Goal: Task Accomplishment & Management: Manage account settings

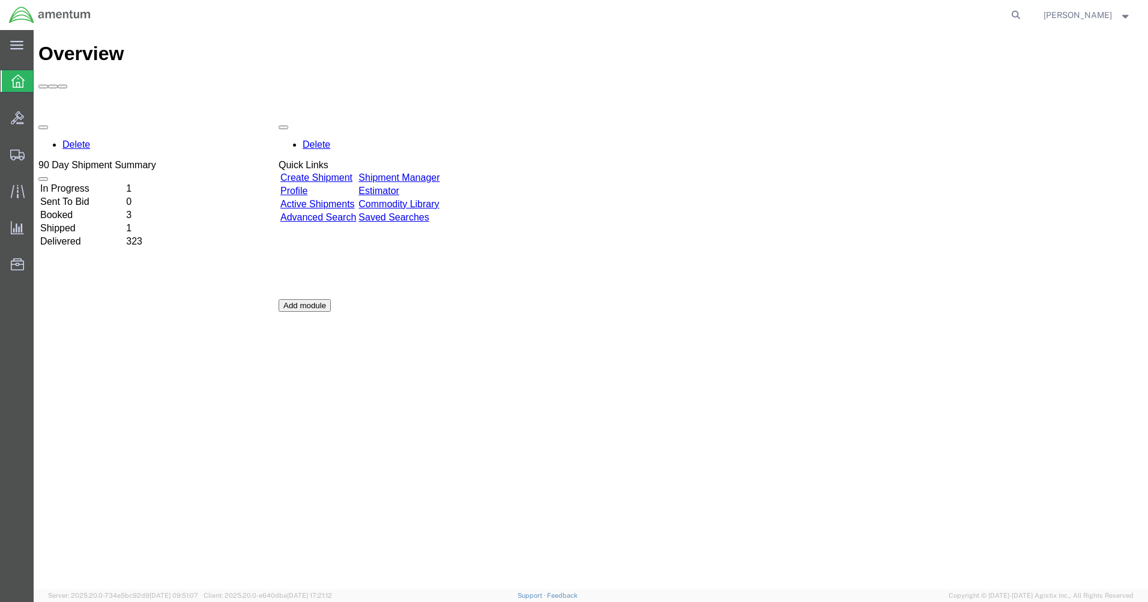
click at [439, 172] on link "Shipment Manager" at bounding box center [398, 177] width 81 height 10
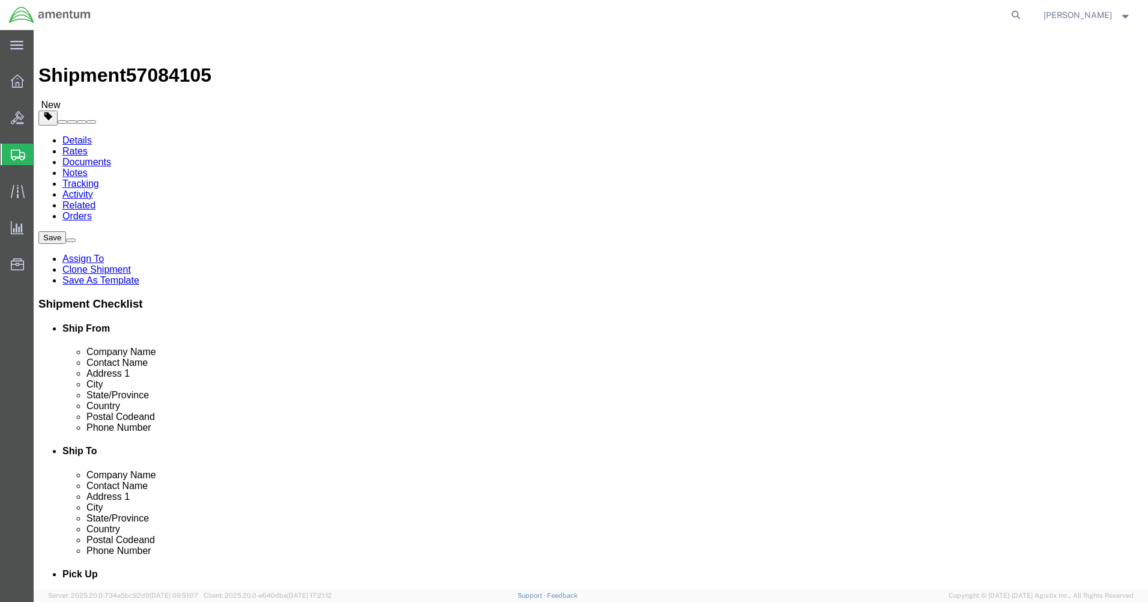
select select "42712"
select select "42735"
drag, startPoint x: 268, startPoint y: 282, endPoint x: 133, endPoint y: 251, distance: 137.9
click div "Contact Name [PERSON_NAME]"
type input "[PERSON_NAME]"
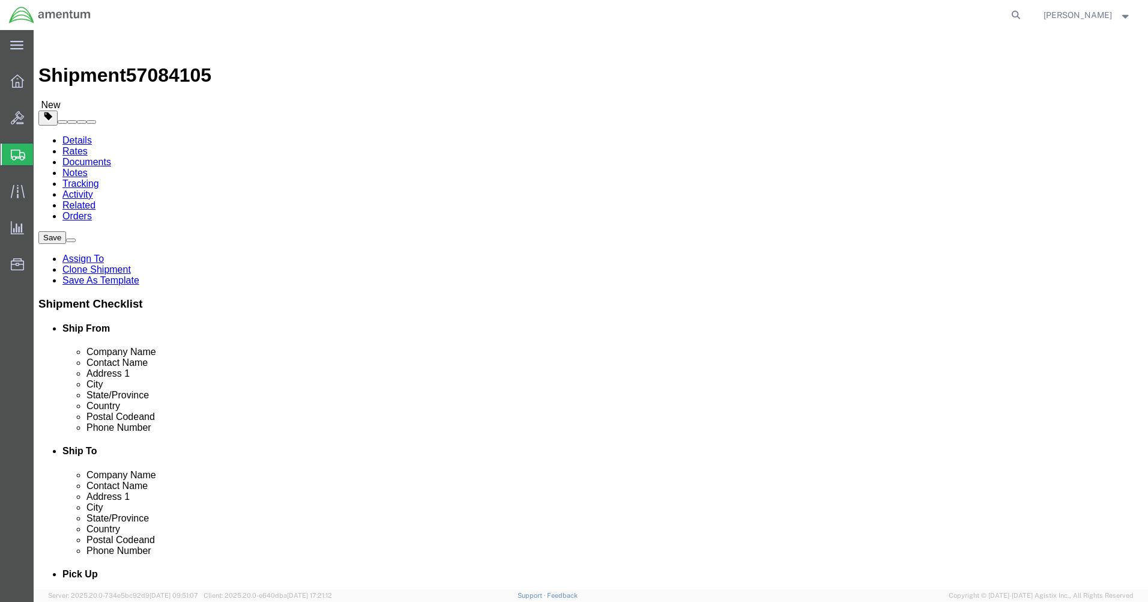
click p "- Amentum Services, Inc. - ([PERSON_NAME]) [STREET_ADDRESS][PERSON_NAME]"
select select
type input "[PERSON_NAME]"
type input "C 2-228 AVN"
type input "28308"
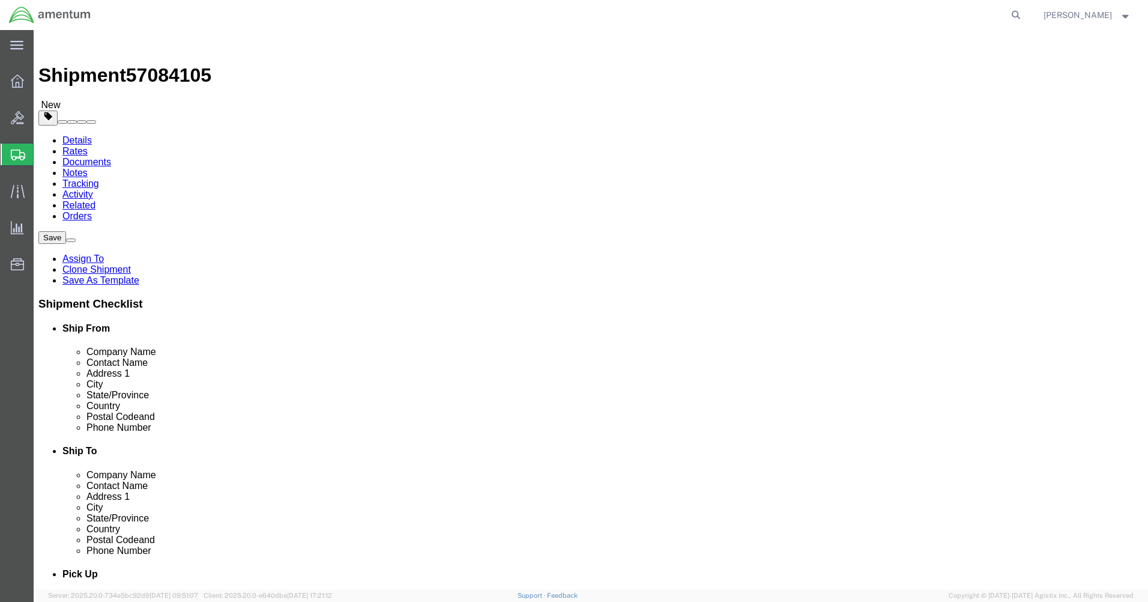
type input "[PHONE_NUMBER]"
type input "[PERSON_NAME][EMAIL_ADDRESS][PERSON_NAME][DOMAIN_NAME]"
checkbox input "true"
select select "NC"
type input "[PERSON_NAME]"
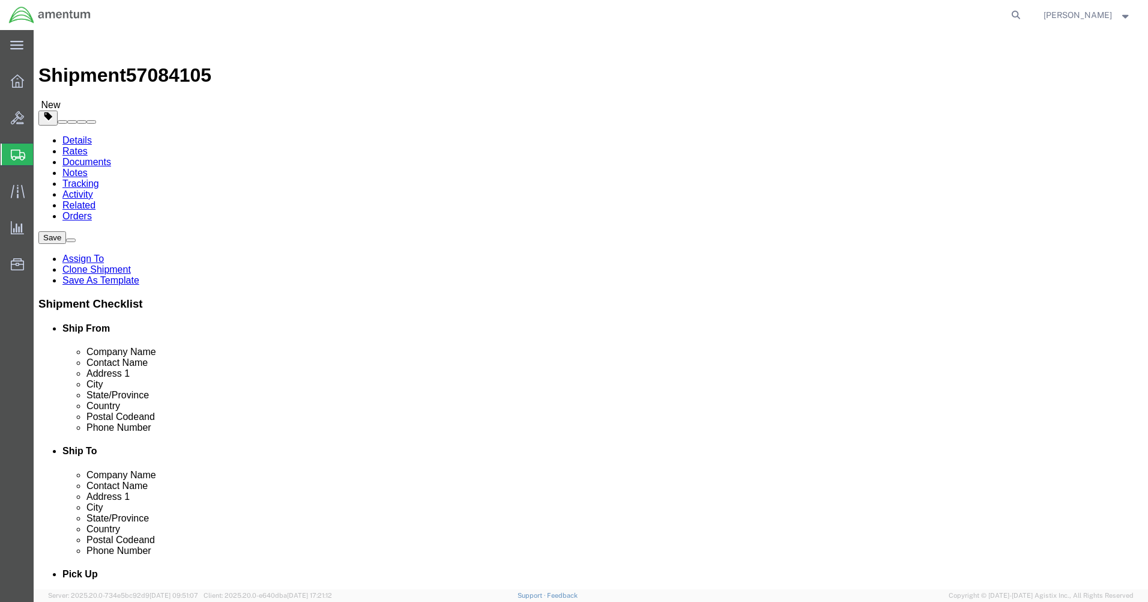
click input "checkbox"
checkbox input "false"
click button "Rate Shipment"
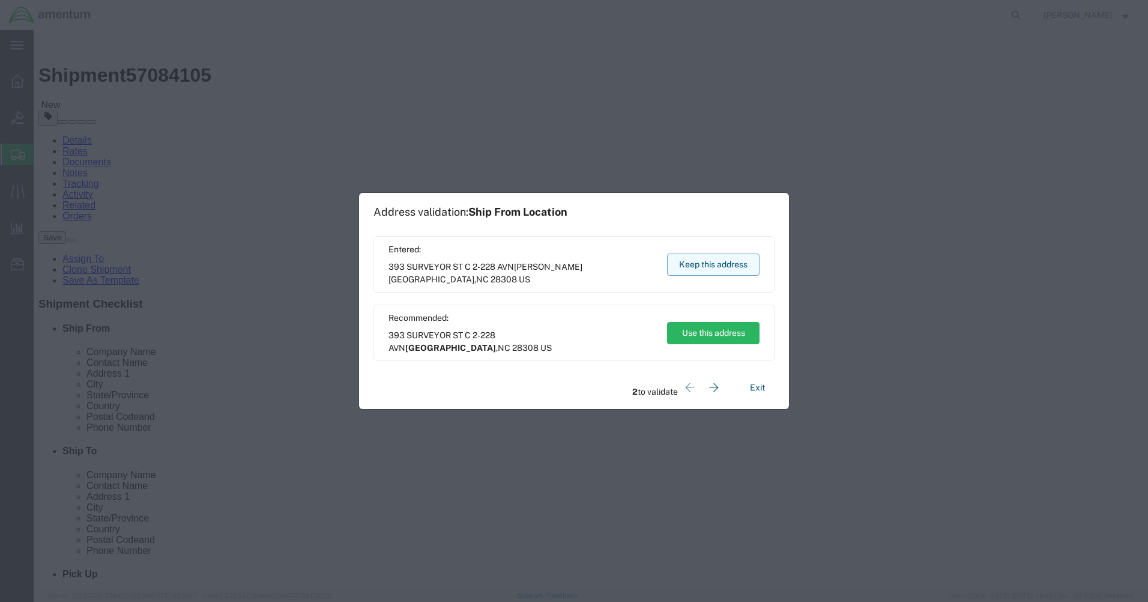
click at [674, 261] on button "Keep this address" at bounding box center [713, 264] width 92 height 22
click at [701, 261] on button "Keep this address" at bounding box center [713, 264] width 92 height 22
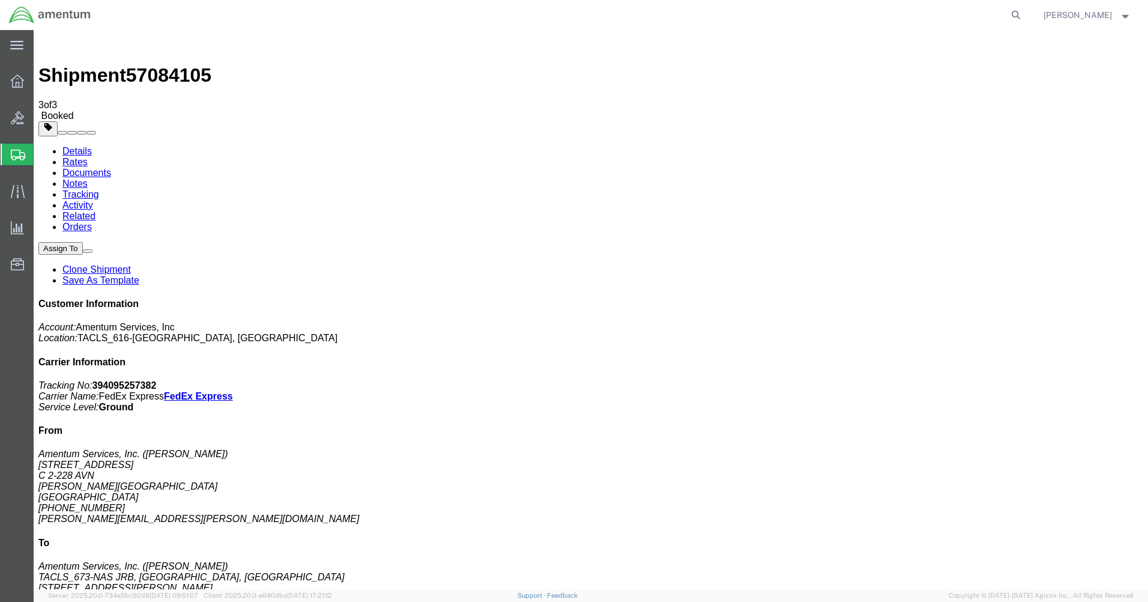
click at [84, 146] on link "Details" at bounding box center [76, 151] width 29 height 10
click link "Schedule pickup request"
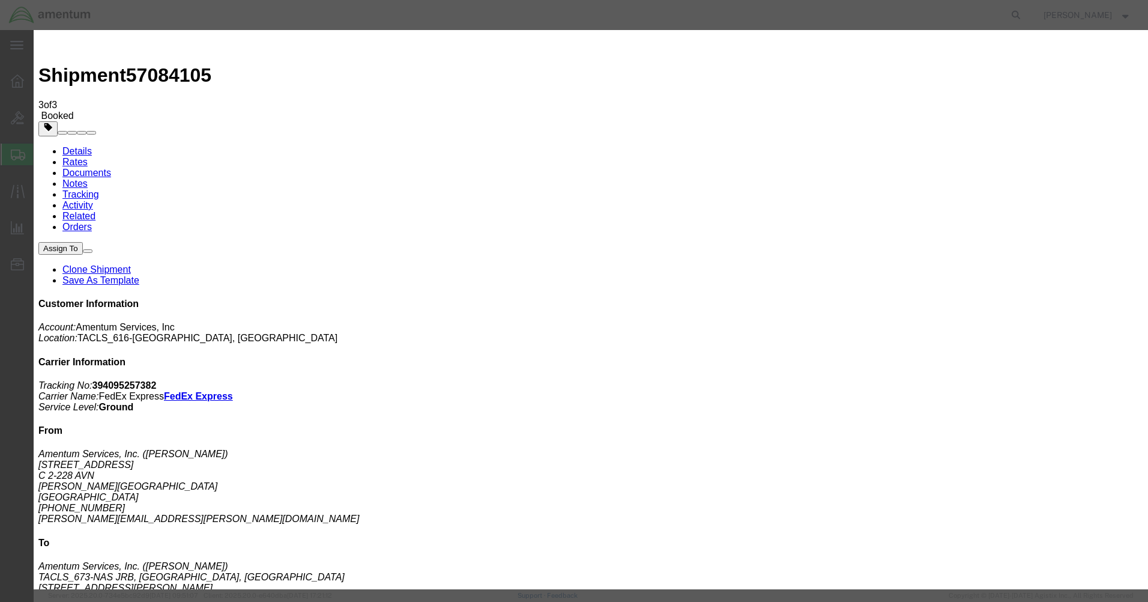
click button "Close"
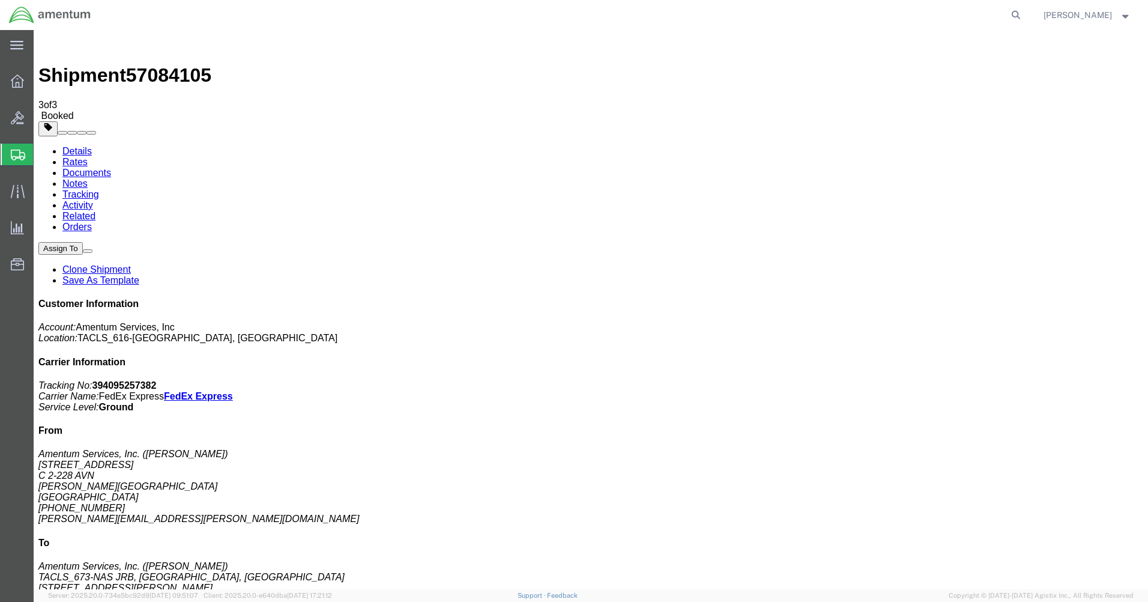
click button "button"
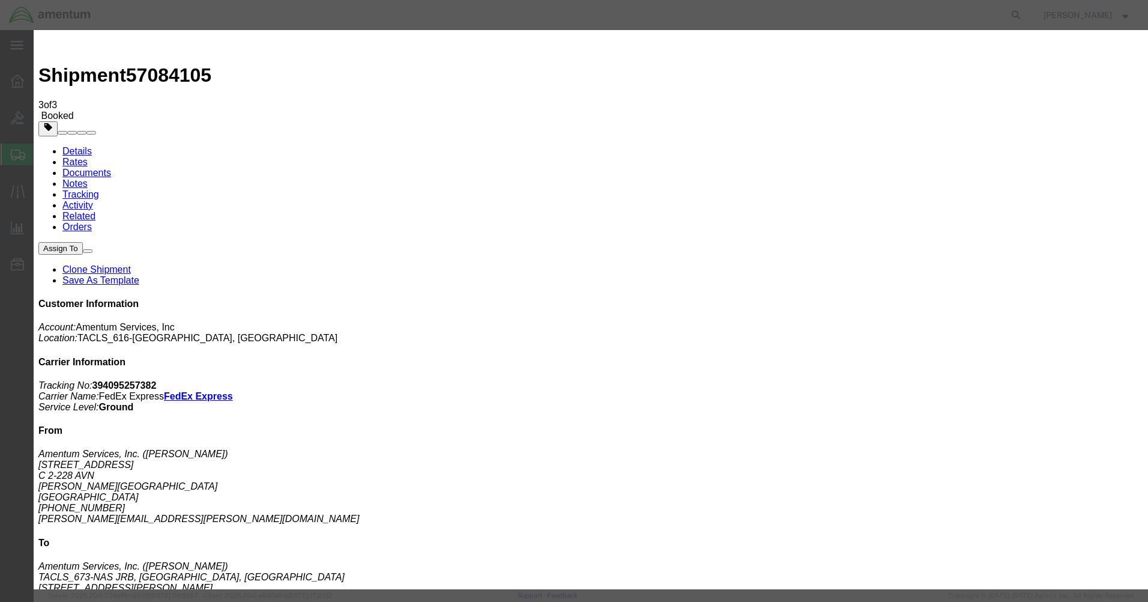
click div "[DATE] 3:59 PM"
click input "7:59 PM"
type input "7:59 AM"
click button "Apply"
click div "[DATE] 8:59 AM"
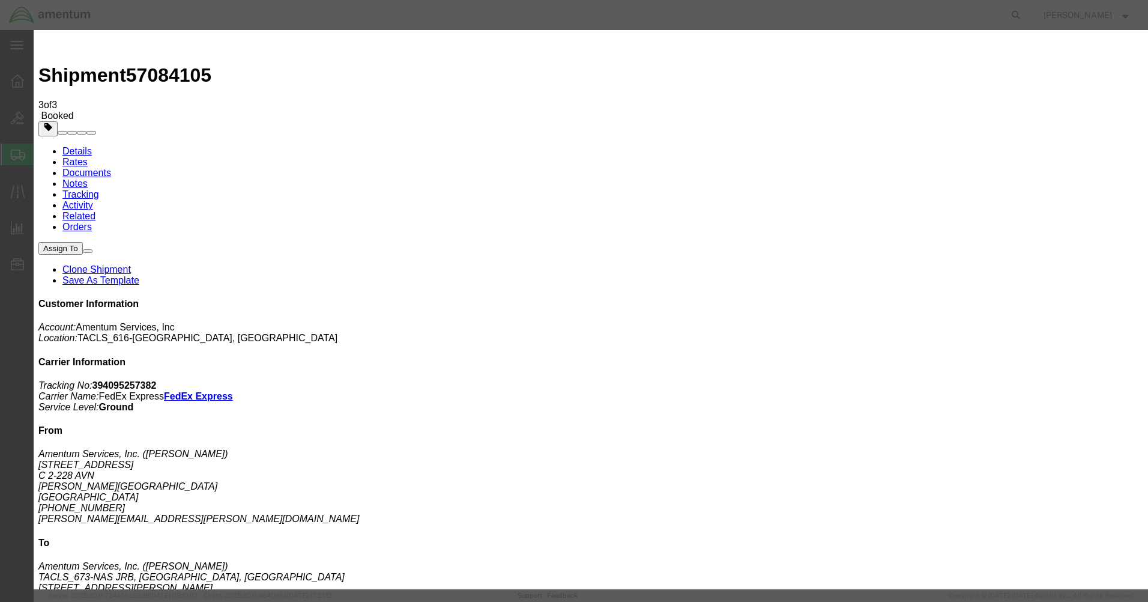
click input "5:59 AM"
click input "5:00 AM"
type input "5:00 PM"
click button "Apply"
click button "Save"
